Goal: Task Accomplishment & Management: Manage account settings

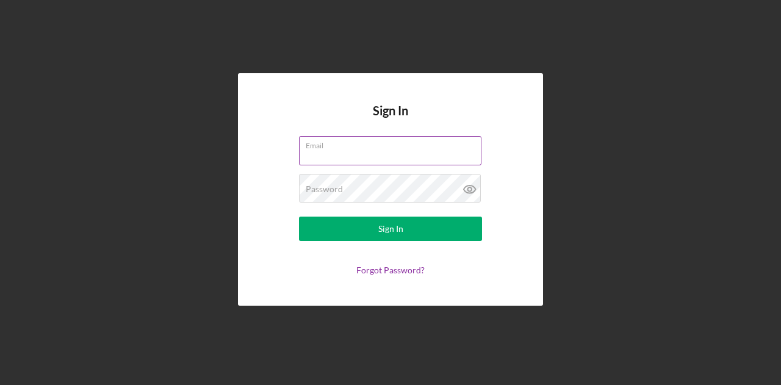
click at [359, 153] on input "Email" at bounding box center [390, 150] width 182 height 29
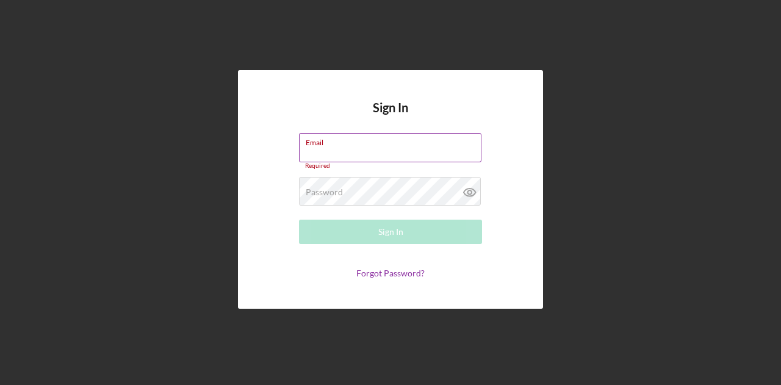
type input "[PERSON_NAME][EMAIL_ADDRESS][DOMAIN_NAME]"
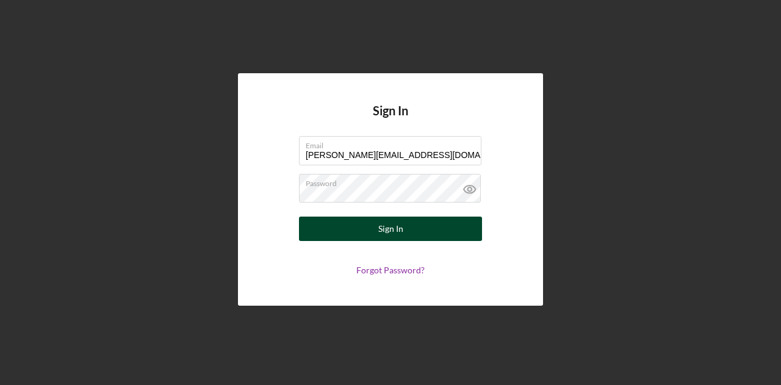
click at [394, 241] on form "Email Mayra@tmccommunitycapital.org Password Sign In Forgot Password?" at bounding box center [390, 205] width 244 height 139
click at [373, 224] on button "Sign In" at bounding box center [390, 229] width 183 height 24
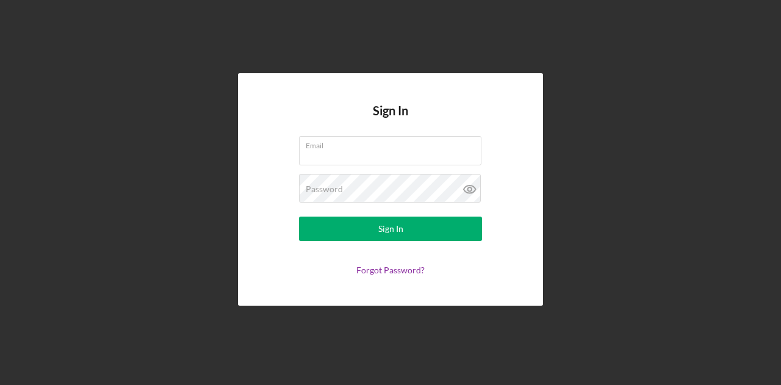
click at [268, 219] on div "Sign In Email Password Sign In Forgot Password?" at bounding box center [390, 189] width 305 height 232
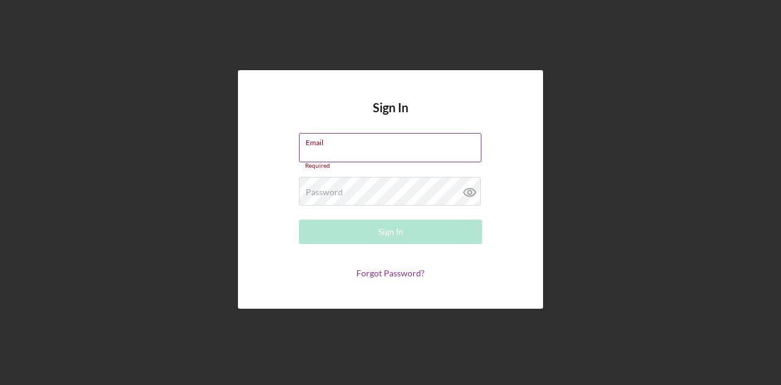
click at [347, 150] on input "Email" at bounding box center [390, 147] width 182 height 29
type input "[PERSON_NAME][EMAIL_ADDRESS][DOMAIN_NAME]"
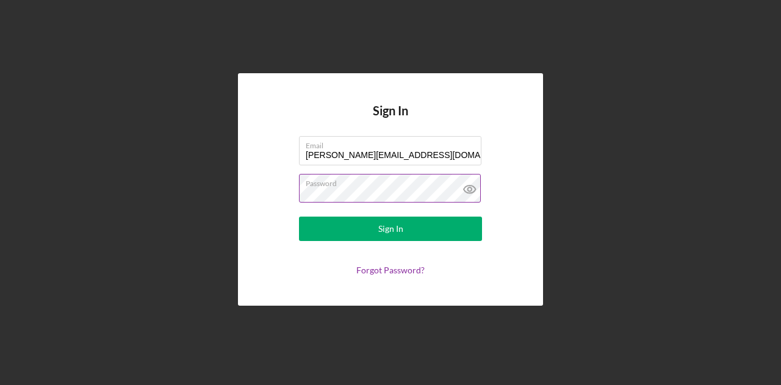
click at [472, 184] on icon at bounding box center [469, 189] width 31 height 31
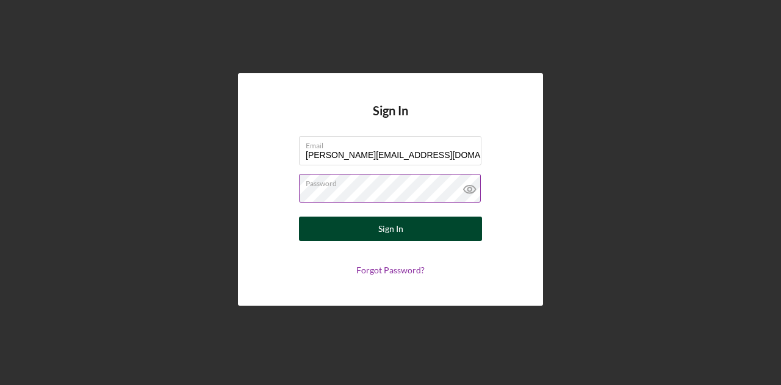
click at [396, 229] on div "Sign In" at bounding box center [390, 229] width 25 height 24
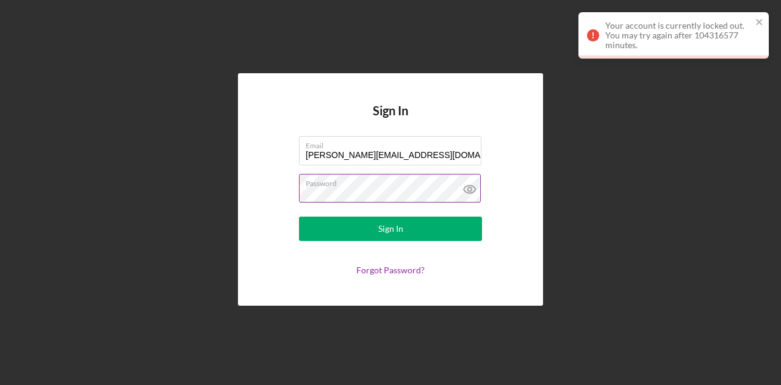
click at [622, 192] on div "Sign In Email Mayra@tmccommunitycapital.org Password Sign In Forgot Password?" at bounding box center [390, 189] width 769 height 379
click at [617, 145] on div "Sign In Email Mayra@tmccommunitycapital.org Password Sign In Forgot Password?" at bounding box center [390, 189] width 769 height 379
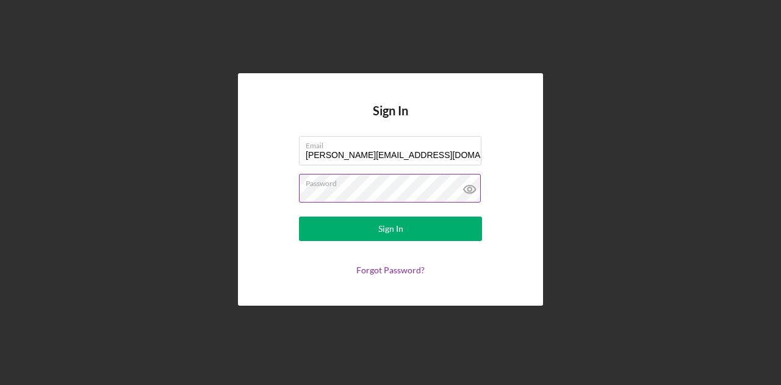
click at [616, 138] on div "Sign In Email Mayra@tmccommunitycapital.org Password Sign In Forgot Password?" at bounding box center [390, 189] width 769 height 379
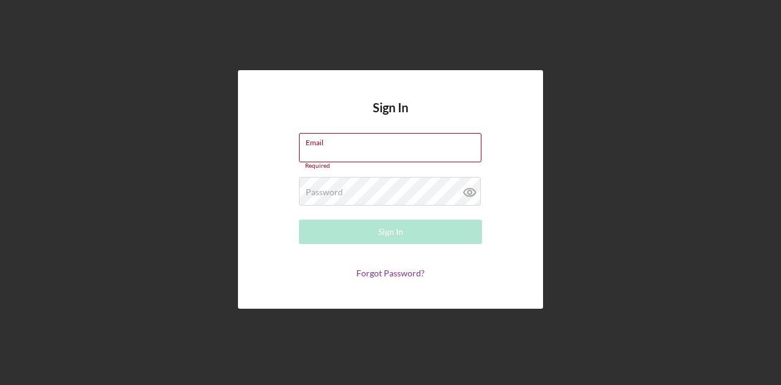
type input "[PERSON_NAME][EMAIL_ADDRESS][DOMAIN_NAME]"
click at [299, 220] on button "Sign In" at bounding box center [390, 232] width 183 height 24
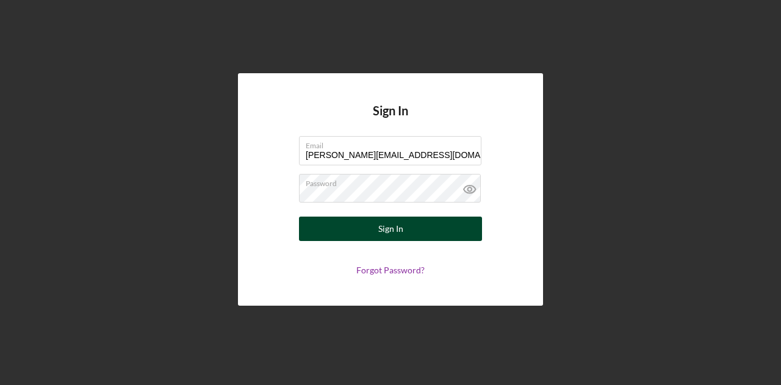
click at [389, 230] on div "Sign In" at bounding box center [390, 229] width 25 height 24
